Goal: Browse casually

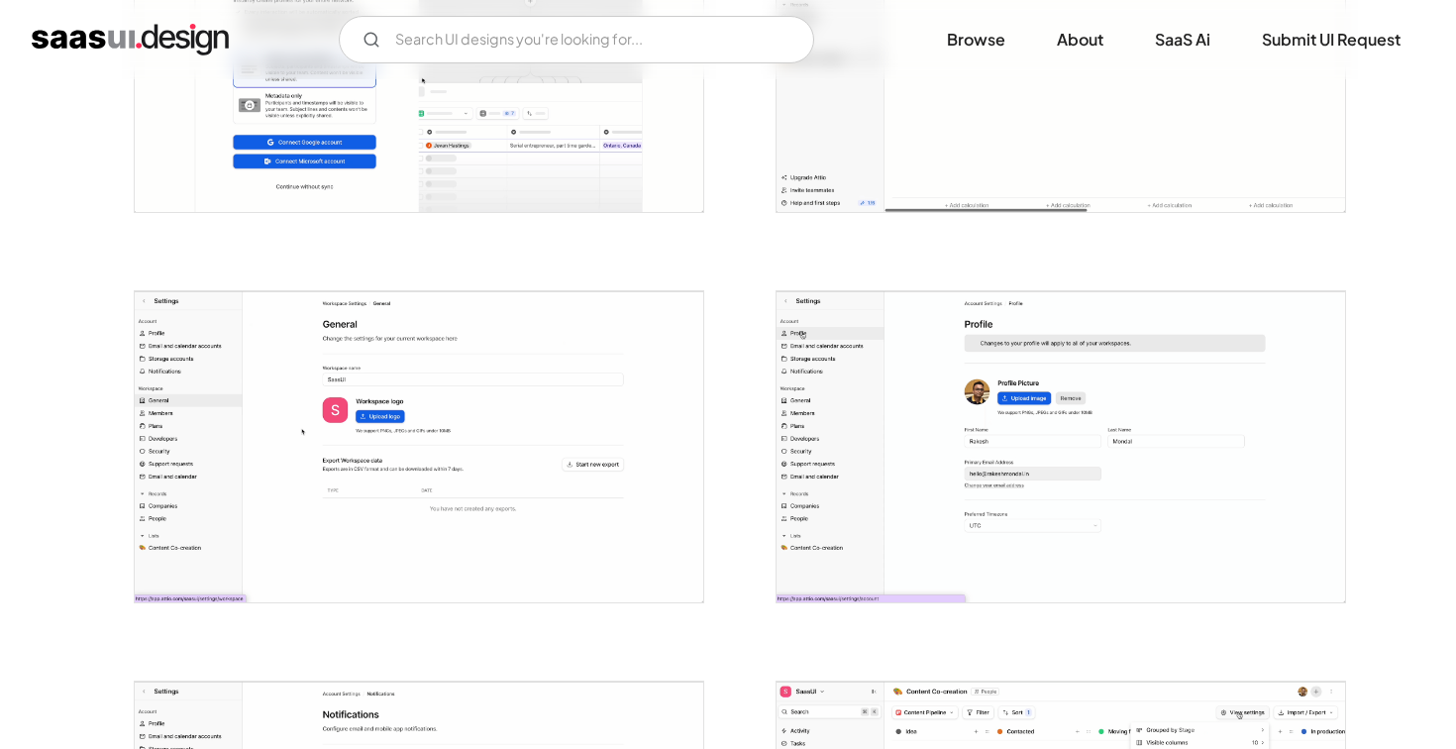
scroll to position [1734, 0]
click at [488, 513] on img "open lightbox" at bounding box center [419, 446] width 569 height 311
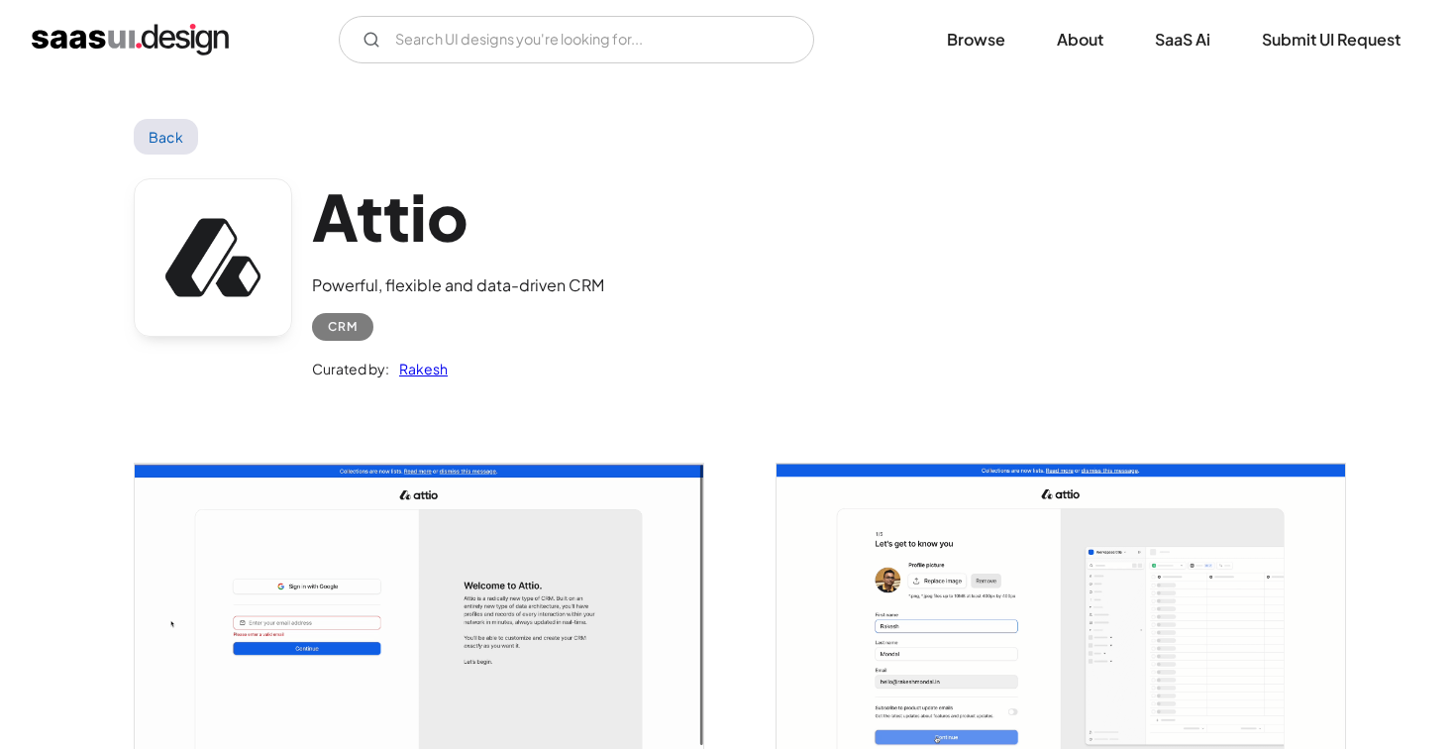
scroll to position [0, 0]
click at [165, 143] on link "Back" at bounding box center [166, 137] width 64 height 36
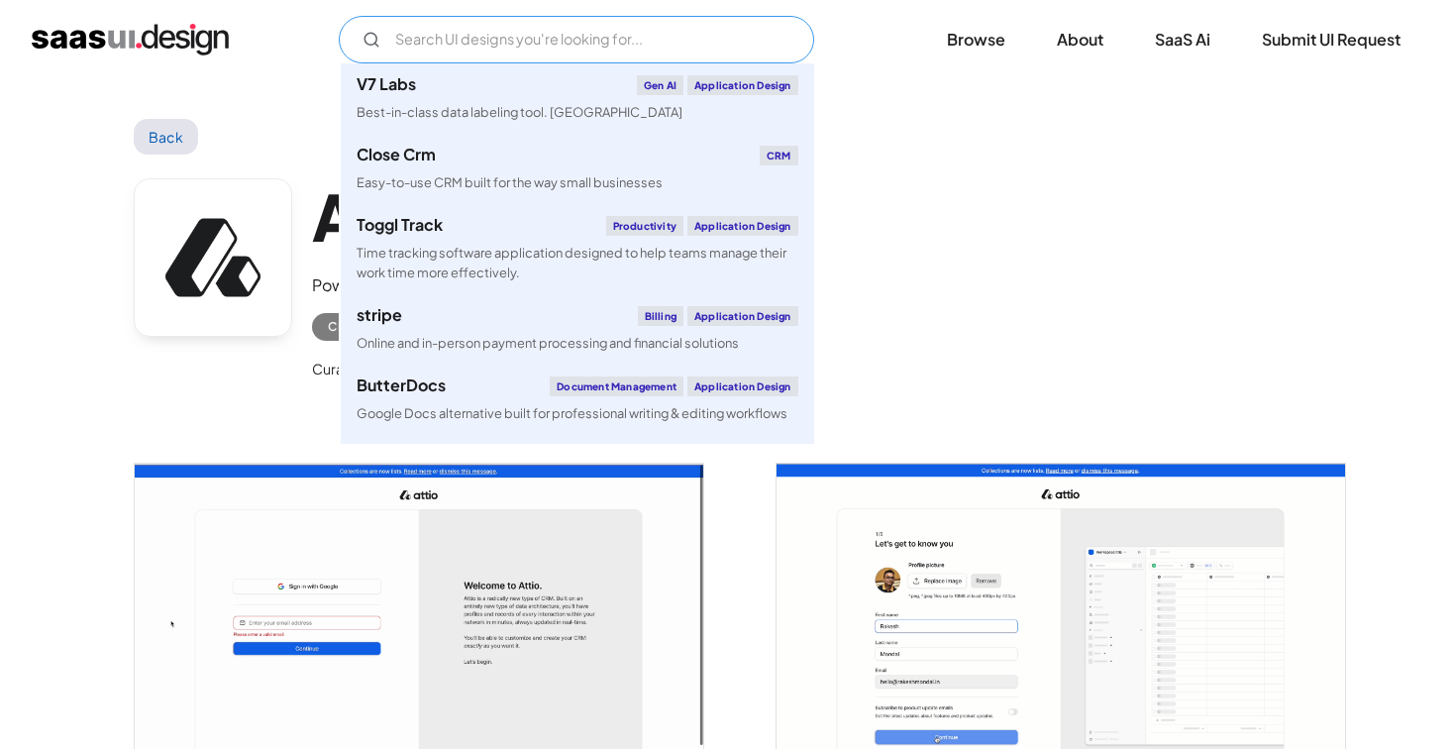
click at [518, 51] on input "Email Form" at bounding box center [576, 40] width 475 height 48
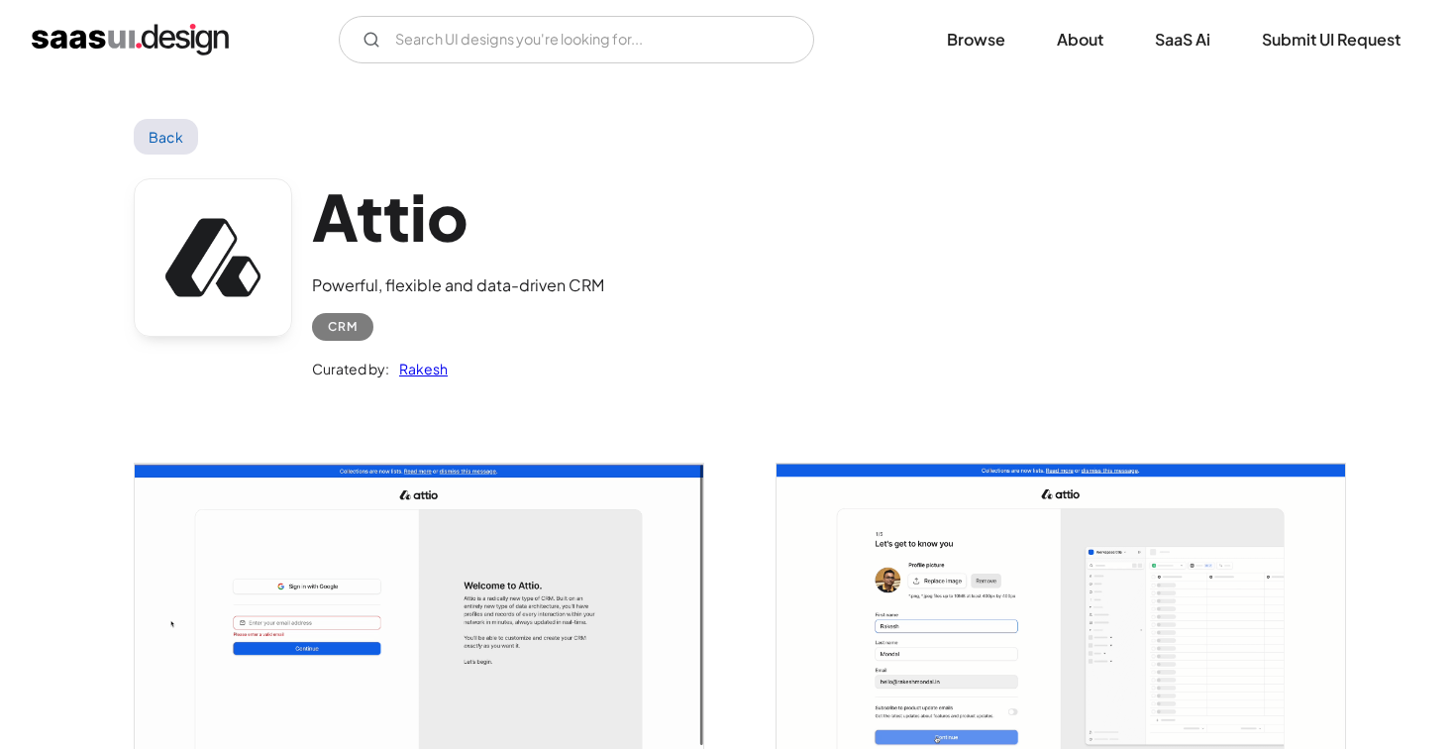
click at [119, 32] on img "home" at bounding box center [130, 40] width 197 height 32
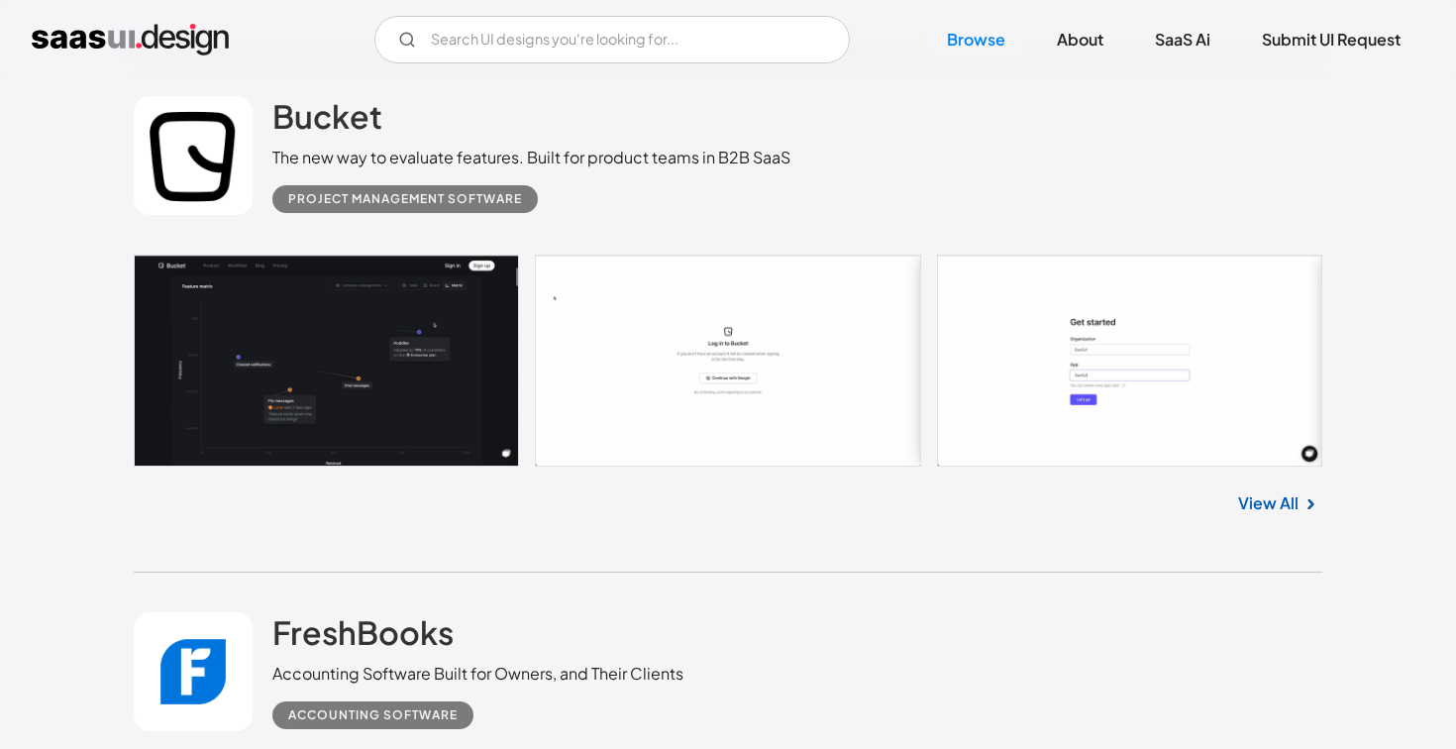
scroll to position [3143, 0]
click at [410, 326] on link at bounding box center [728, 360] width 1189 height 212
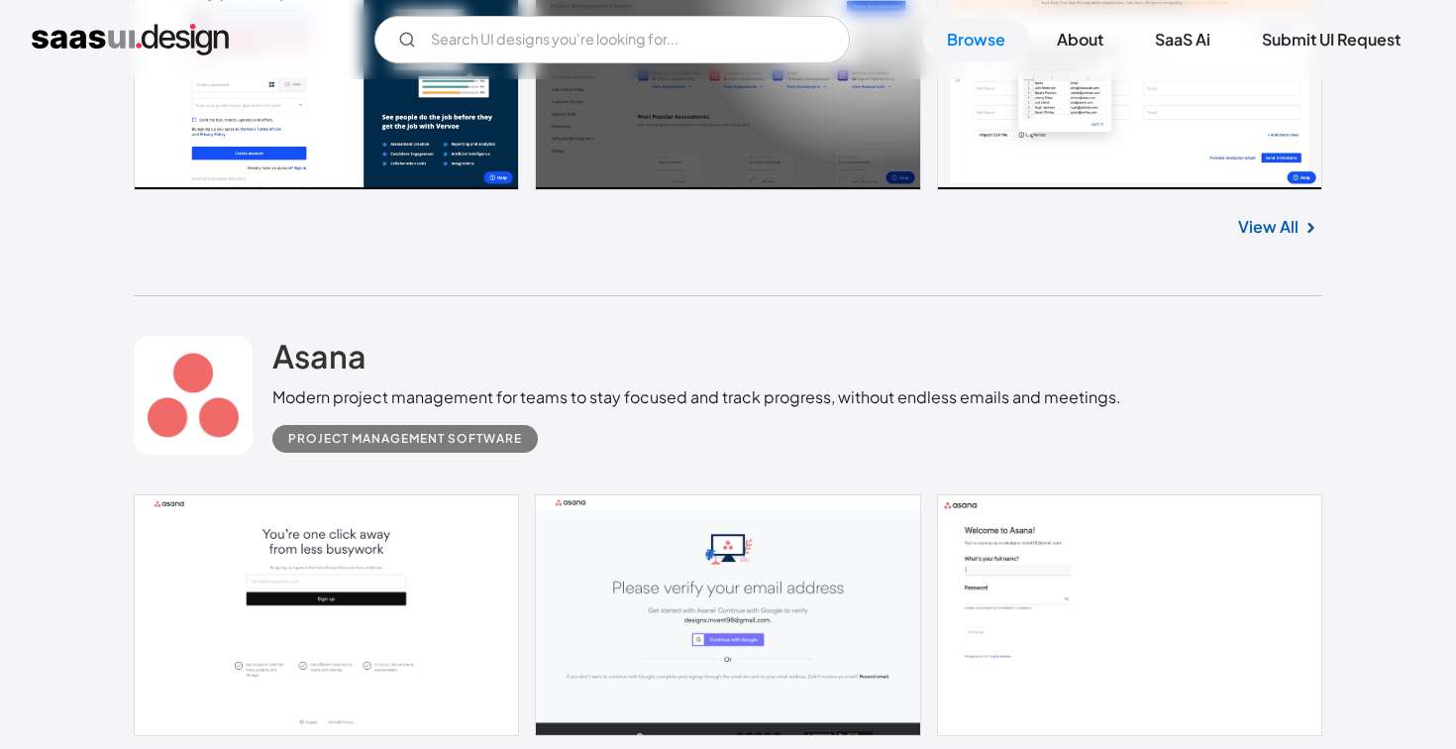
scroll to position [7203, 0]
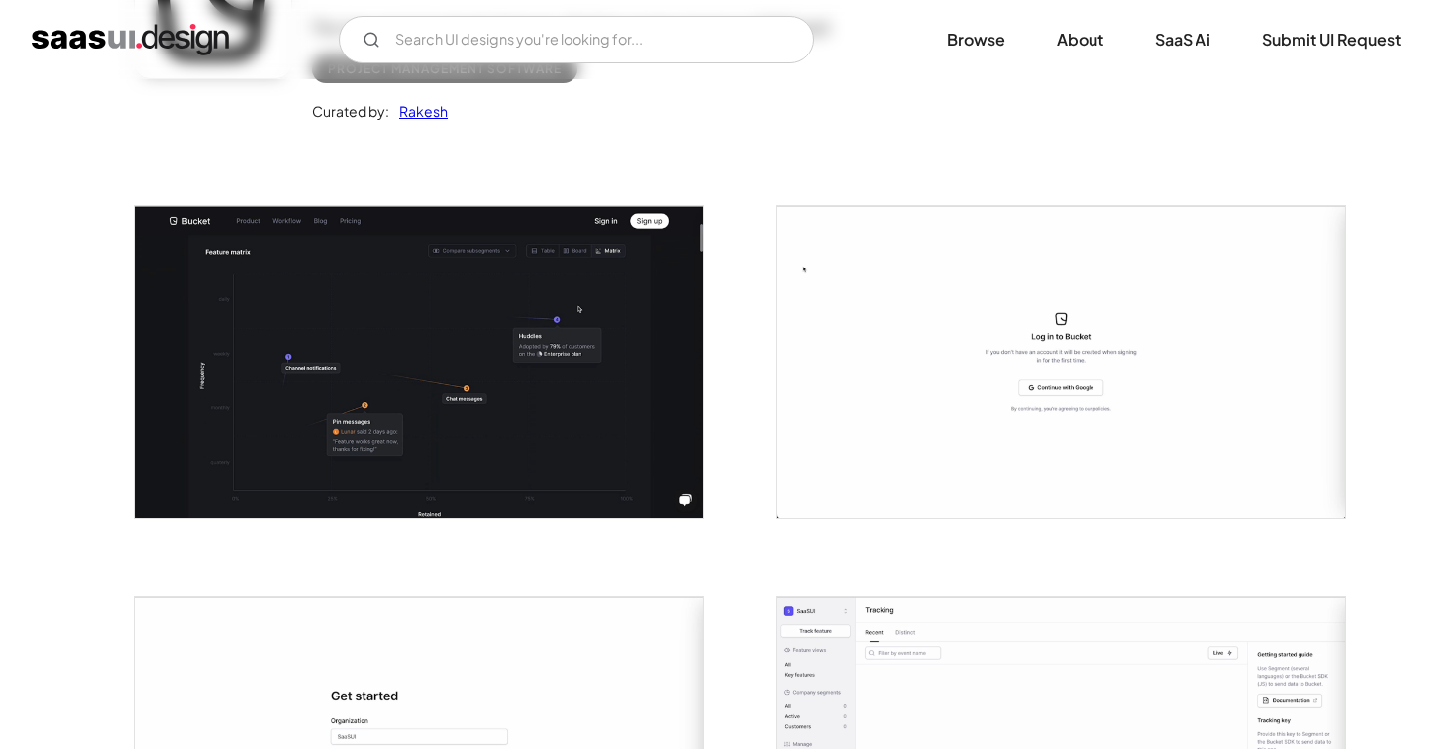
scroll to position [257, 0]
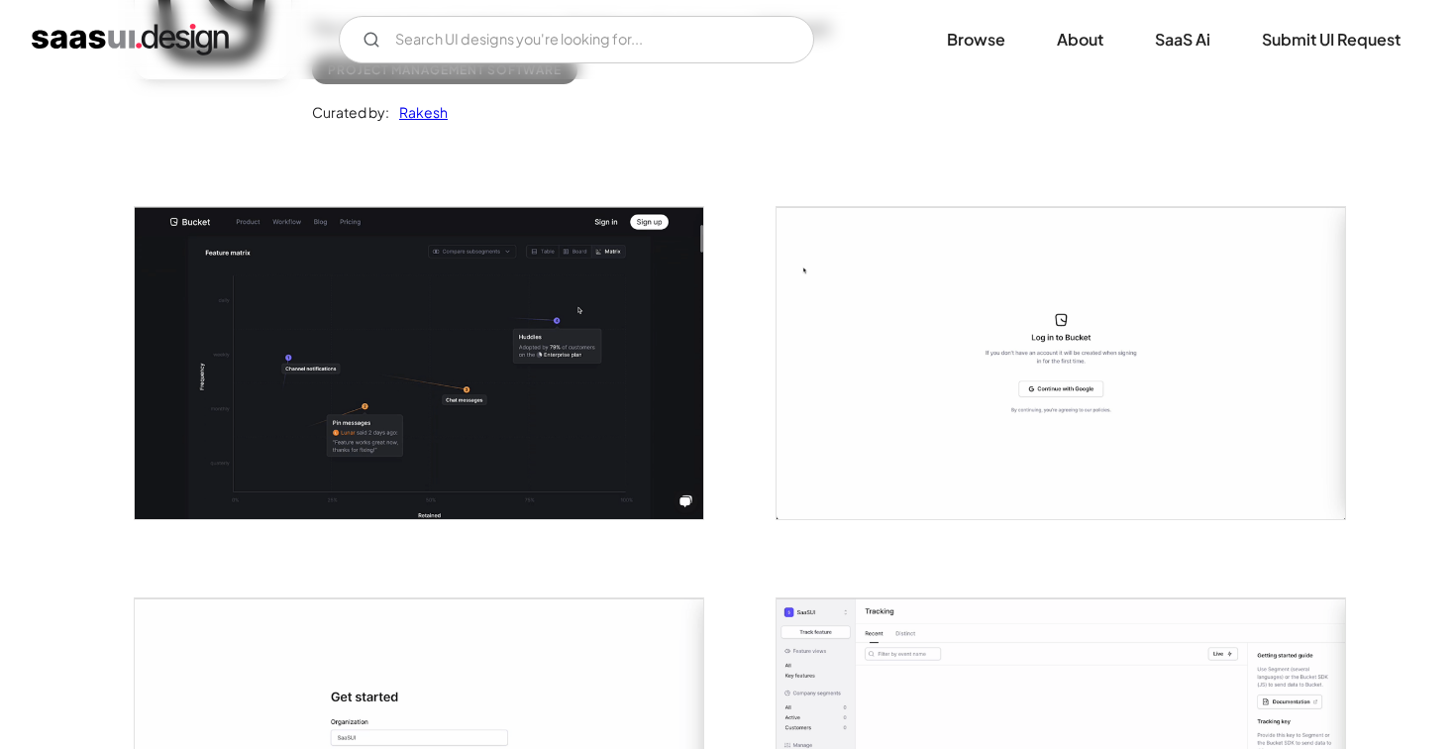
click at [461, 415] on img "open lightbox" at bounding box center [419, 362] width 569 height 311
